Goal: Task Accomplishment & Management: Manage account settings

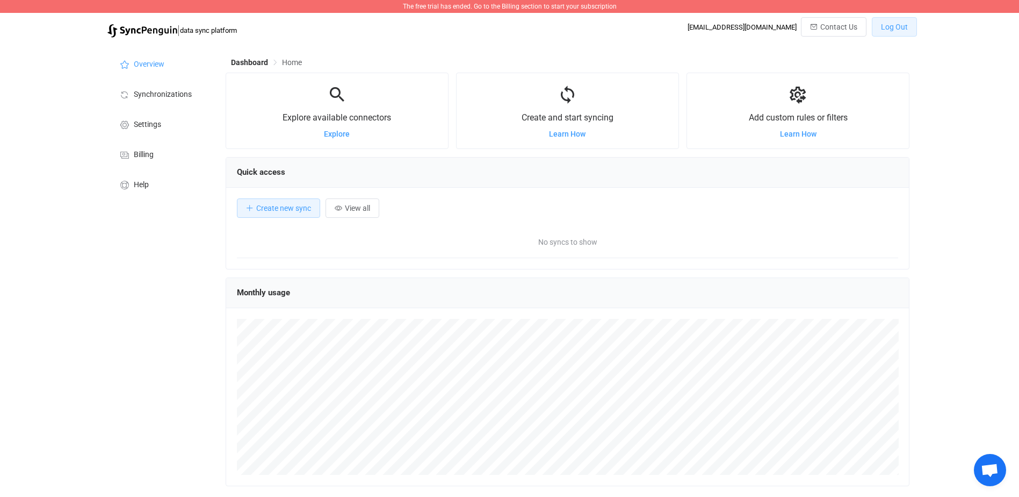
click at [899, 25] on span "Log Out" at bounding box center [894, 27] width 27 height 9
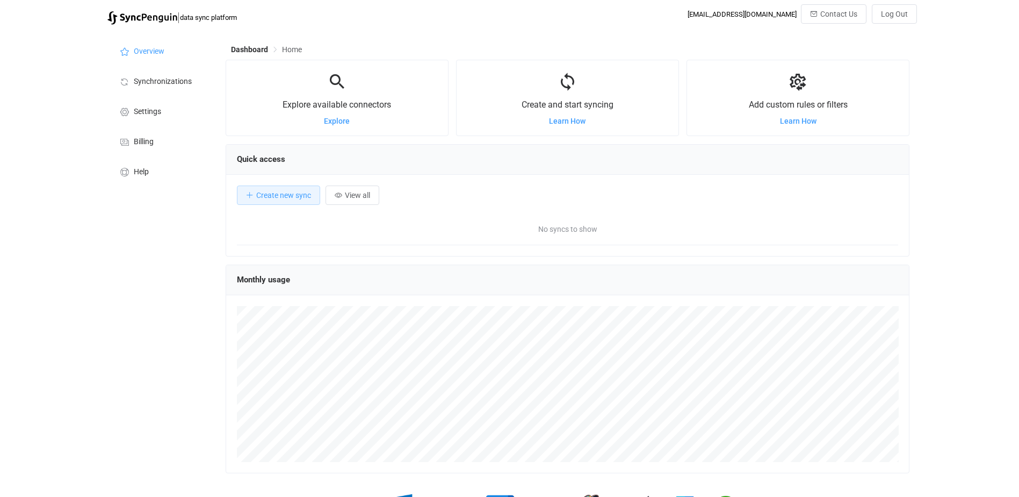
scroll to position [209, 684]
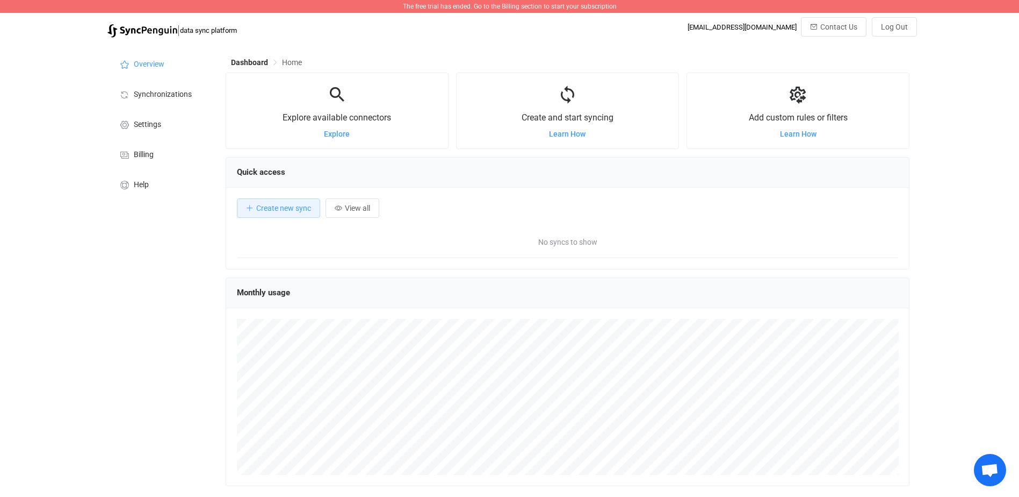
drag, startPoint x: 773, startPoint y: 27, endPoint x: 779, endPoint y: 30, distance: 6.0
click at [775, 30] on div "bill.ewan@fcp-nsn.gov" at bounding box center [742, 27] width 109 height 8
click at [904, 30] on span "Log Out" at bounding box center [894, 27] width 27 height 9
